Goal: Task Accomplishment & Management: Manage account settings

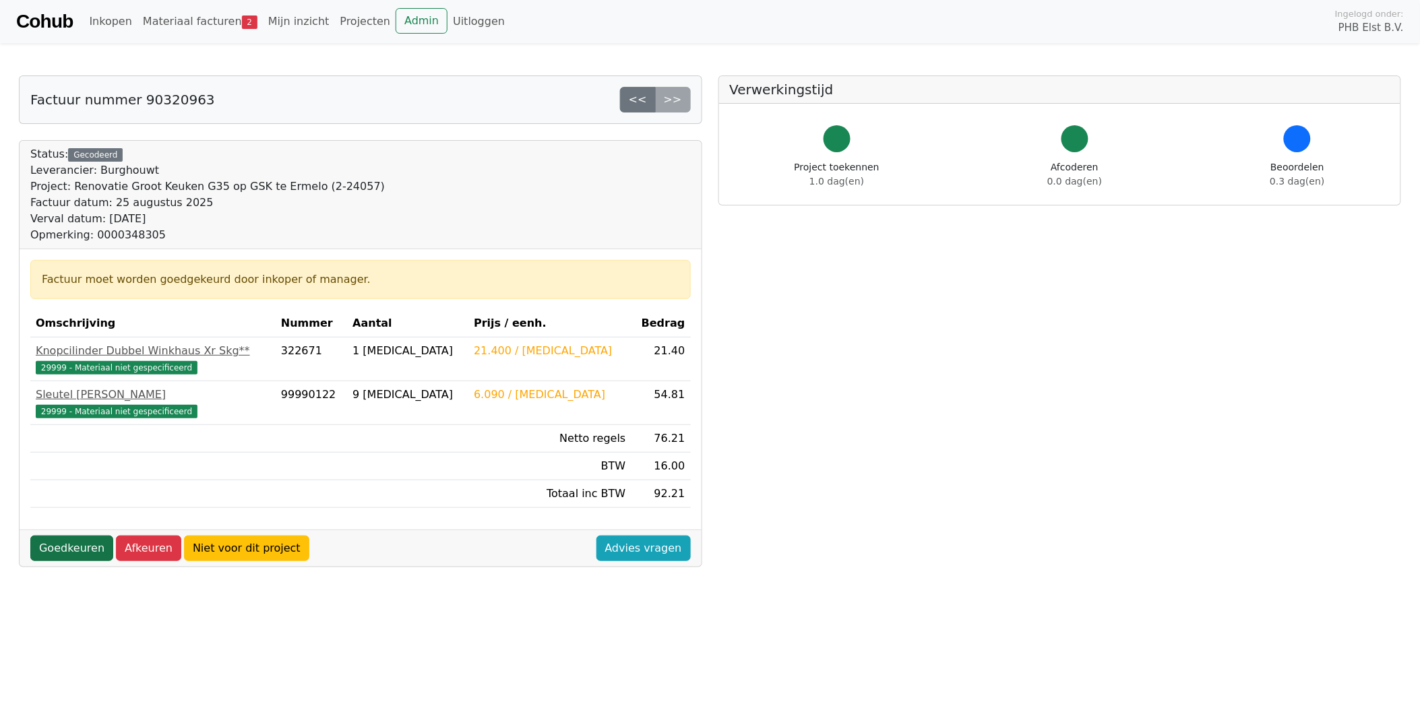
click at [77, 545] on link "Goedkeuren" at bounding box center [71, 549] width 83 height 26
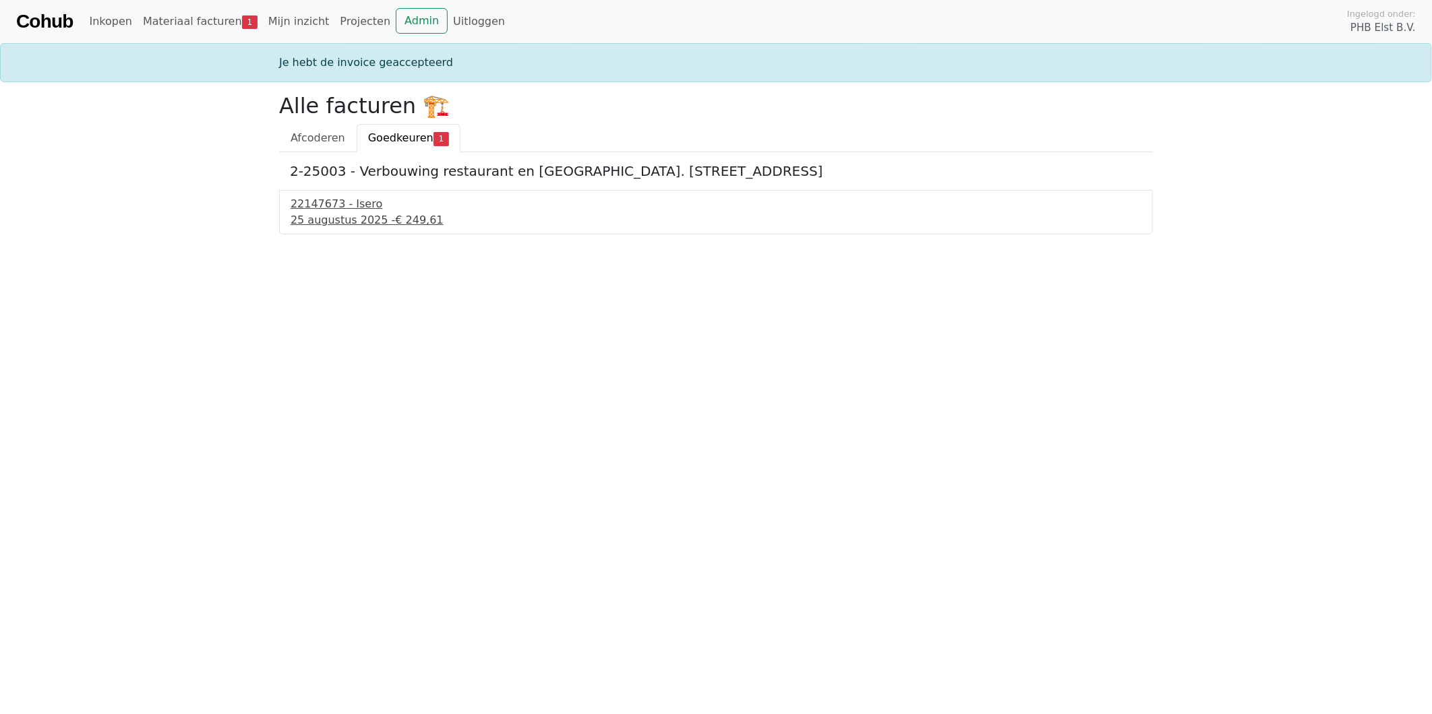
click at [332, 217] on div "25 augustus 2025 - € 249,61" at bounding box center [715, 220] width 851 height 16
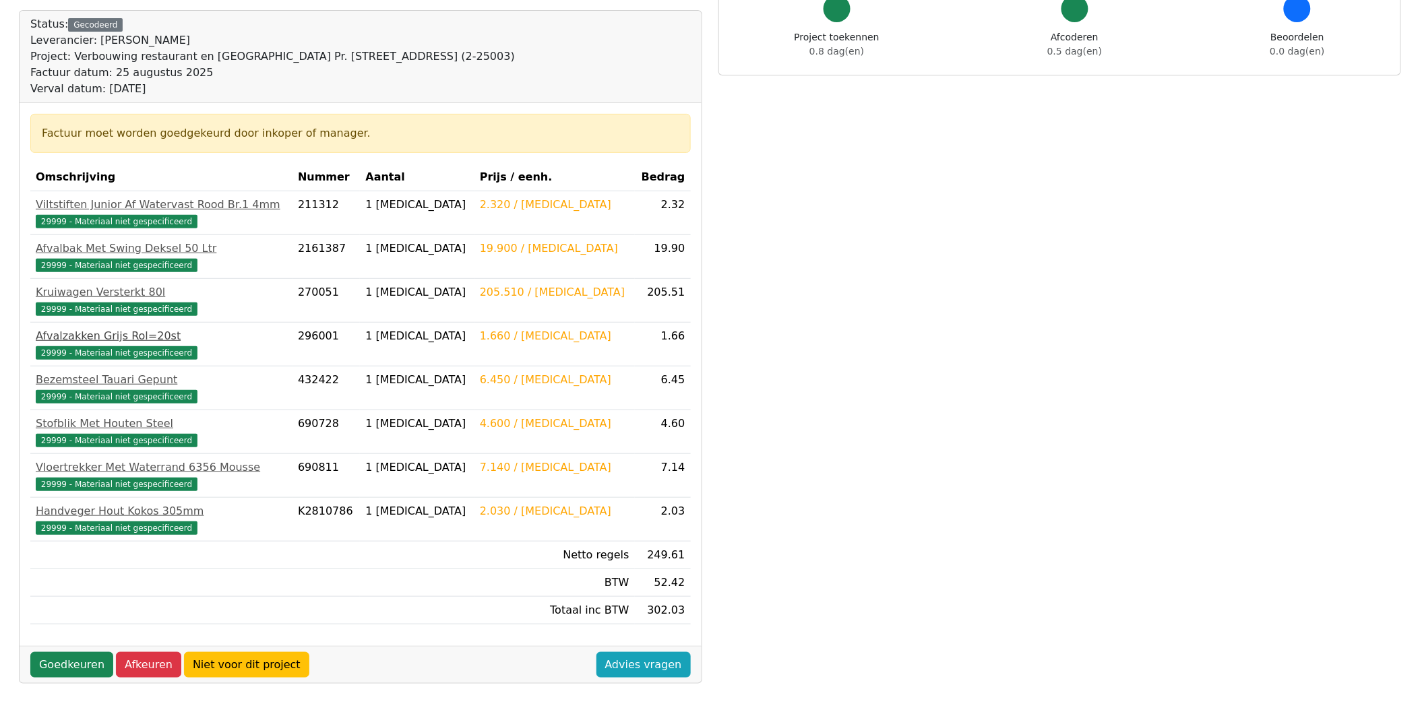
scroll to position [150, 0]
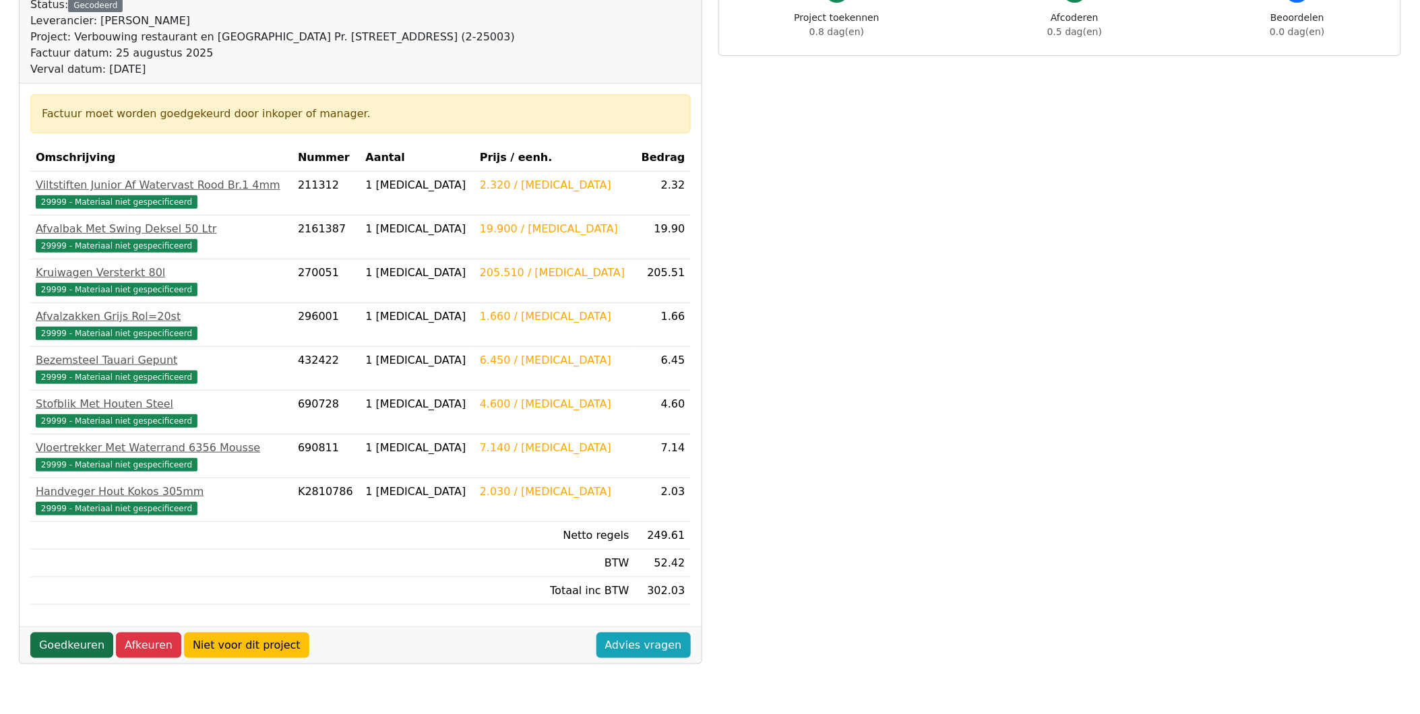
click at [75, 644] on link "Goedkeuren" at bounding box center [71, 646] width 83 height 26
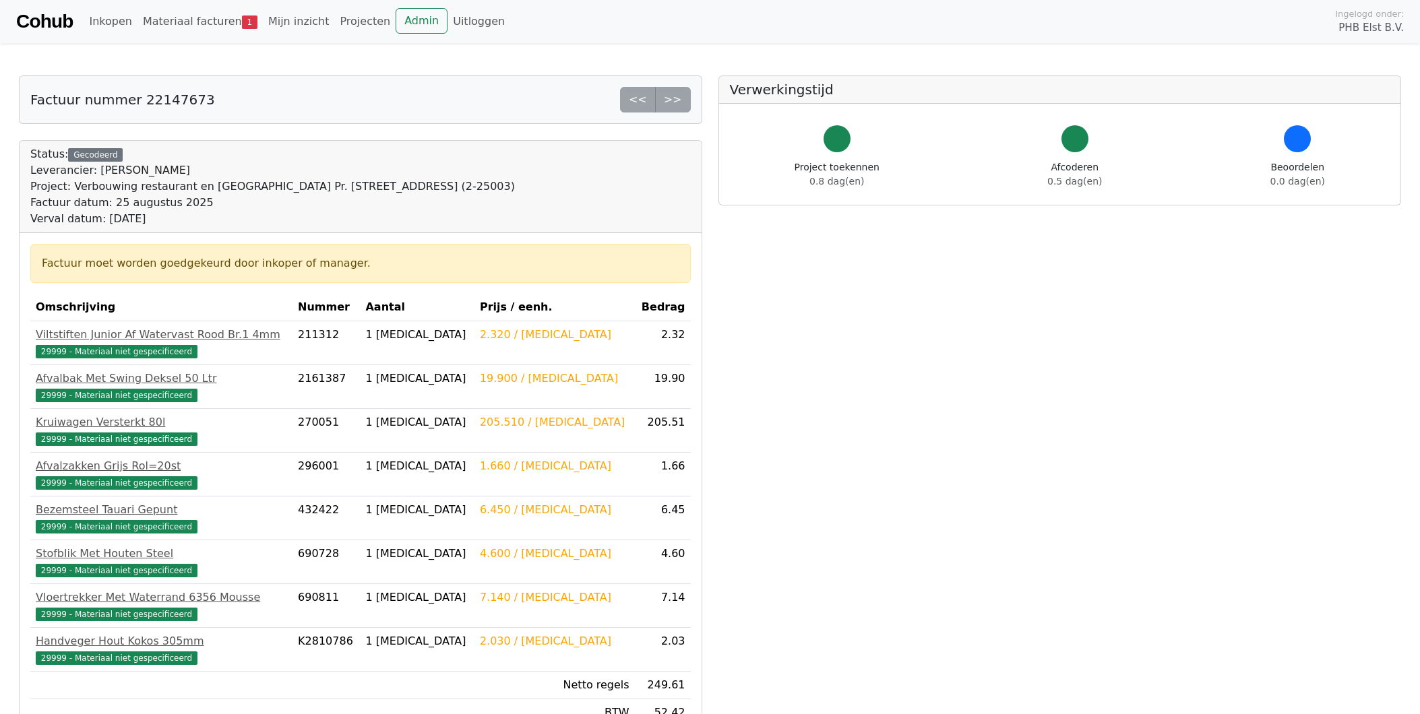
scroll to position [150, 0]
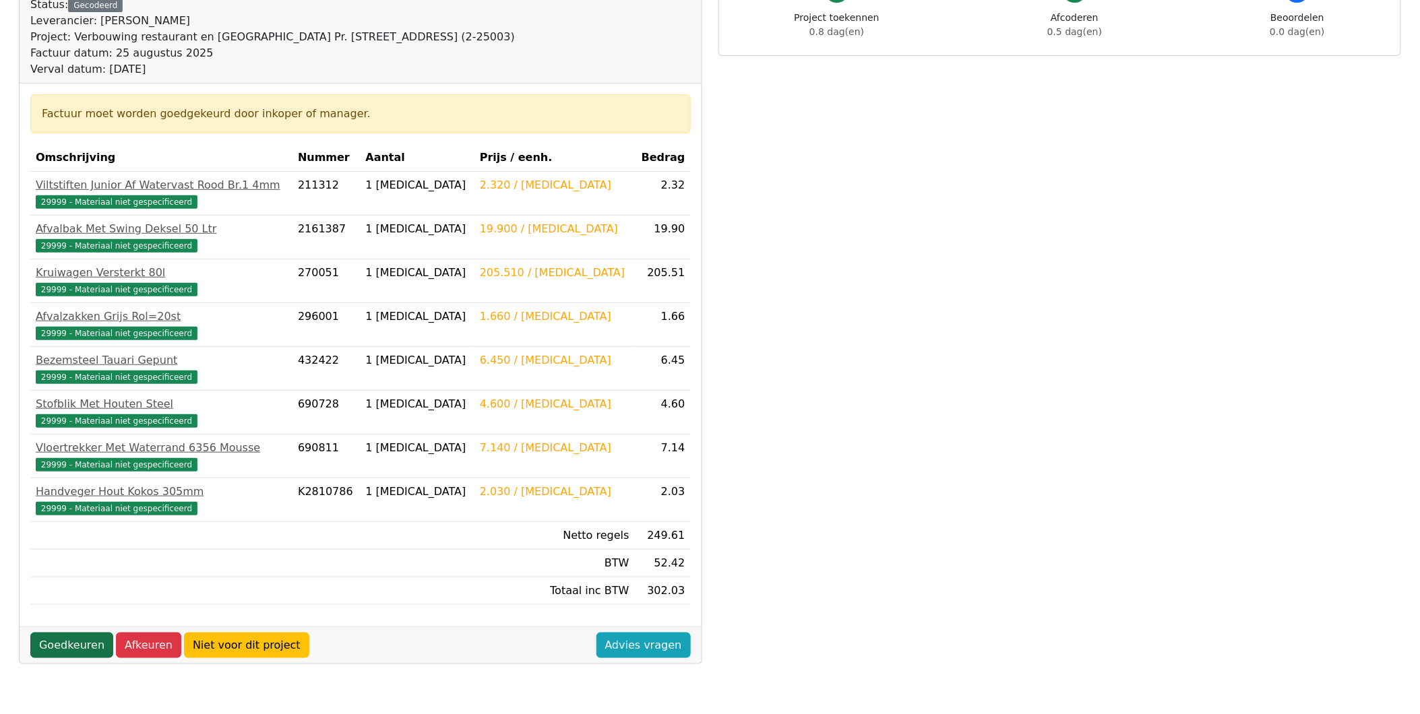
click at [72, 646] on link "Goedkeuren" at bounding box center [71, 646] width 83 height 26
